Goal: Information Seeking & Learning: Learn about a topic

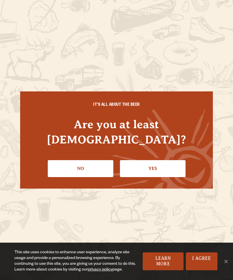
click at [165, 169] on link "Yes" at bounding box center [153, 168] width 66 height 17
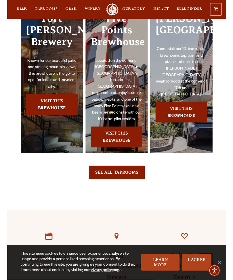
scroll to position [1209, 0]
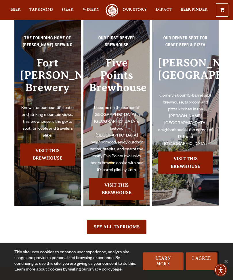
click at [55, 144] on link "Visit this Brewhouse" at bounding box center [47, 155] width 55 height 22
click at [50, 144] on link "Visit this Brewhouse" at bounding box center [47, 155] width 55 height 22
click at [208, 261] on link "I Agree" at bounding box center [202, 262] width 32 height 18
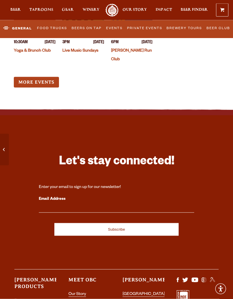
scroll to position [2882, 0]
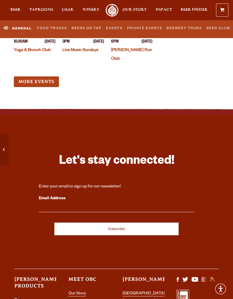
click at [115, 27] on link "Events" at bounding box center [114, 28] width 20 height 12
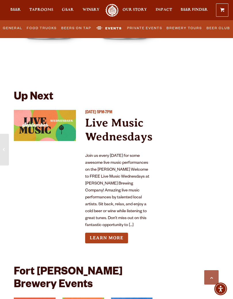
scroll to position [2559, 0]
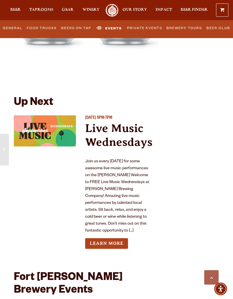
click at [122, 238] on link "Learn More" at bounding box center [106, 243] width 43 height 11
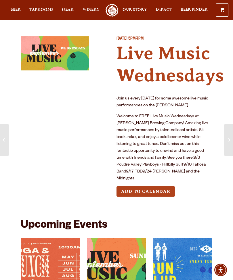
click at [166, 197] on button "Add to Calendar" at bounding box center [146, 192] width 58 height 11
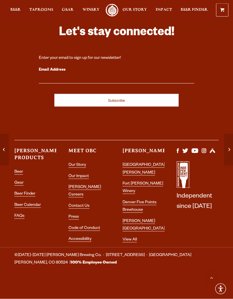
scroll to position [454, 0]
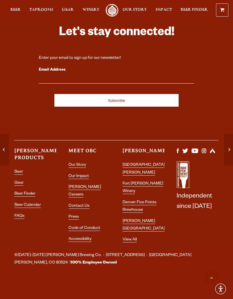
click at [135, 175] on link "[GEOGRAPHIC_DATA][PERSON_NAME]" at bounding box center [144, 169] width 42 height 12
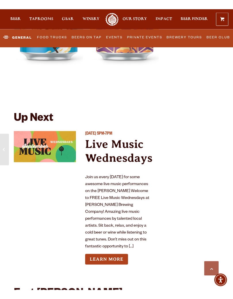
scroll to position [2551, 0]
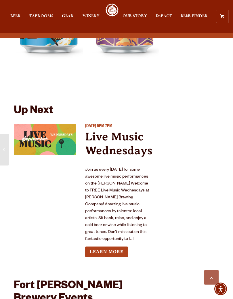
click at [119, 246] on link "Learn More" at bounding box center [106, 251] width 43 height 11
